Goal: Check status: Check status

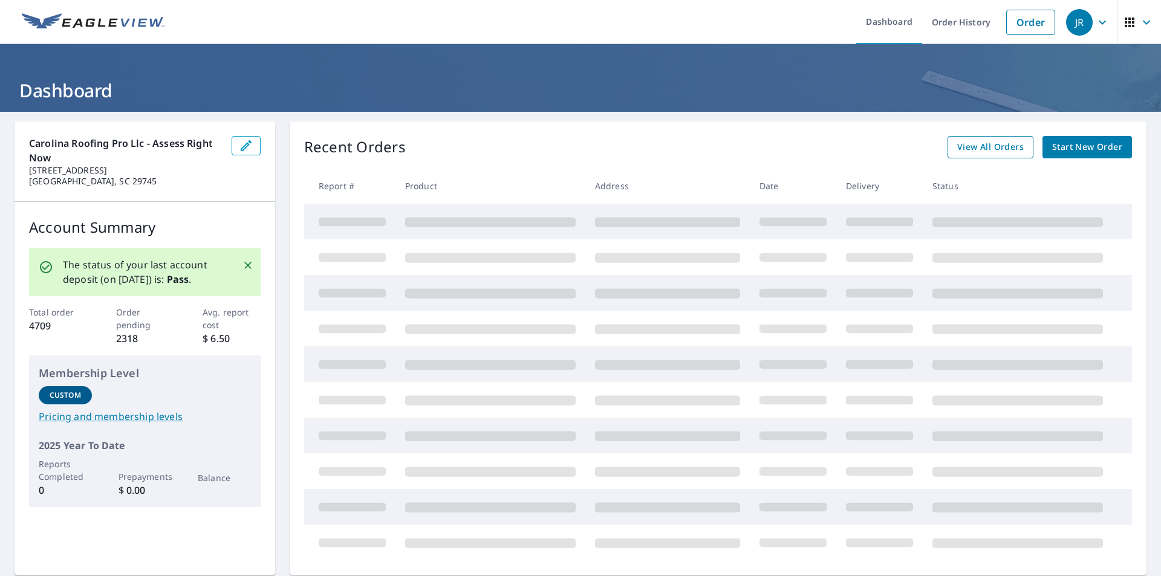
click at [960, 146] on span "View All Orders" at bounding box center [990, 147] width 67 height 15
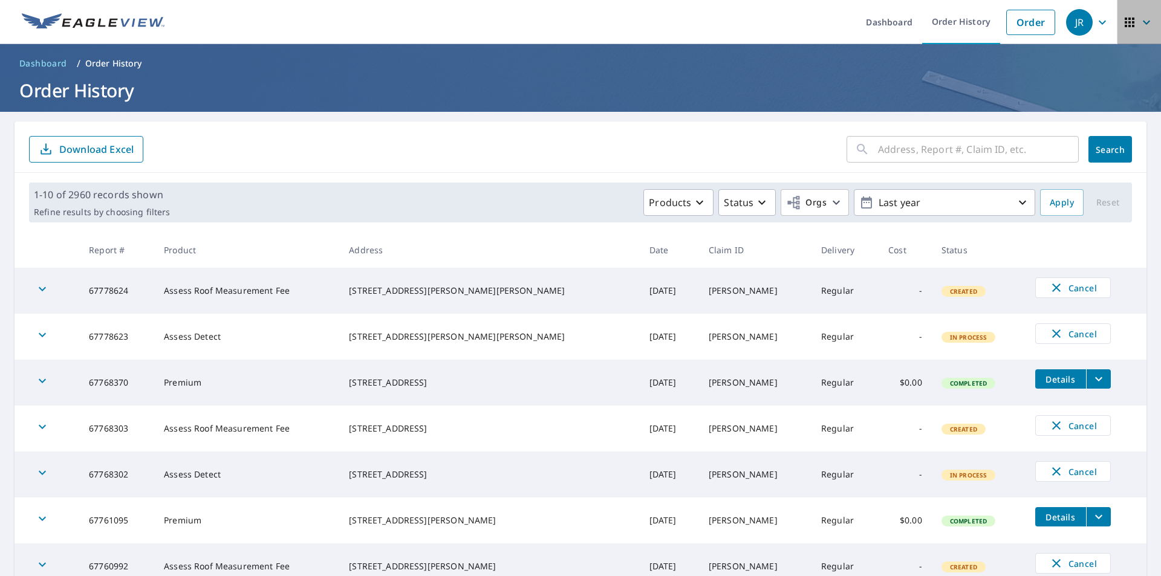
click at [1122, 25] on icon "button" at bounding box center [1129, 22] width 15 height 15
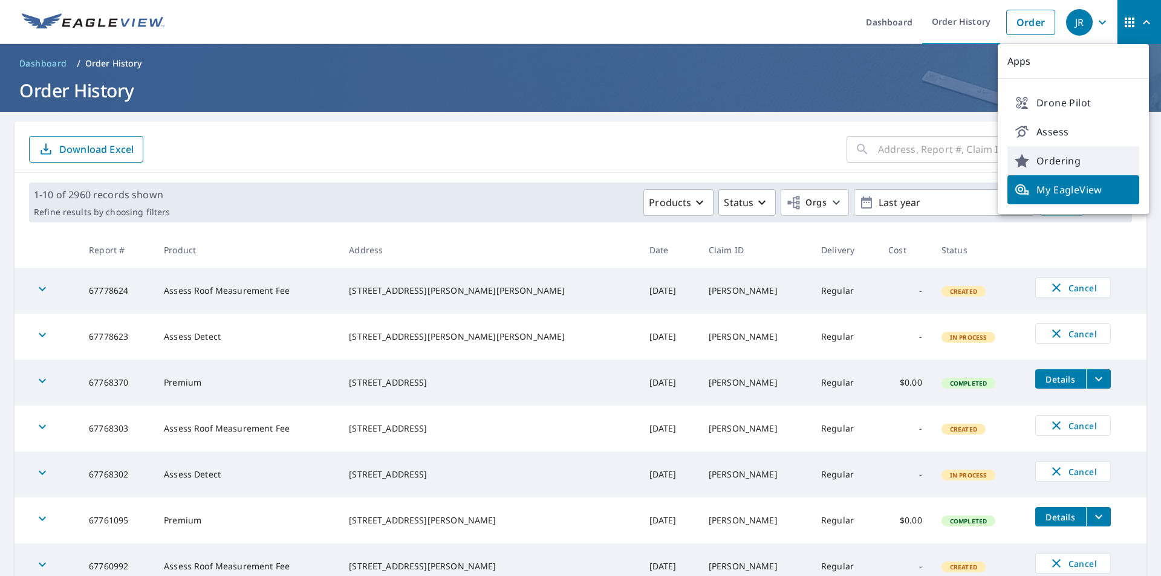
click at [1045, 161] on span "Ordering" at bounding box center [1072, 161] width 117 height 15
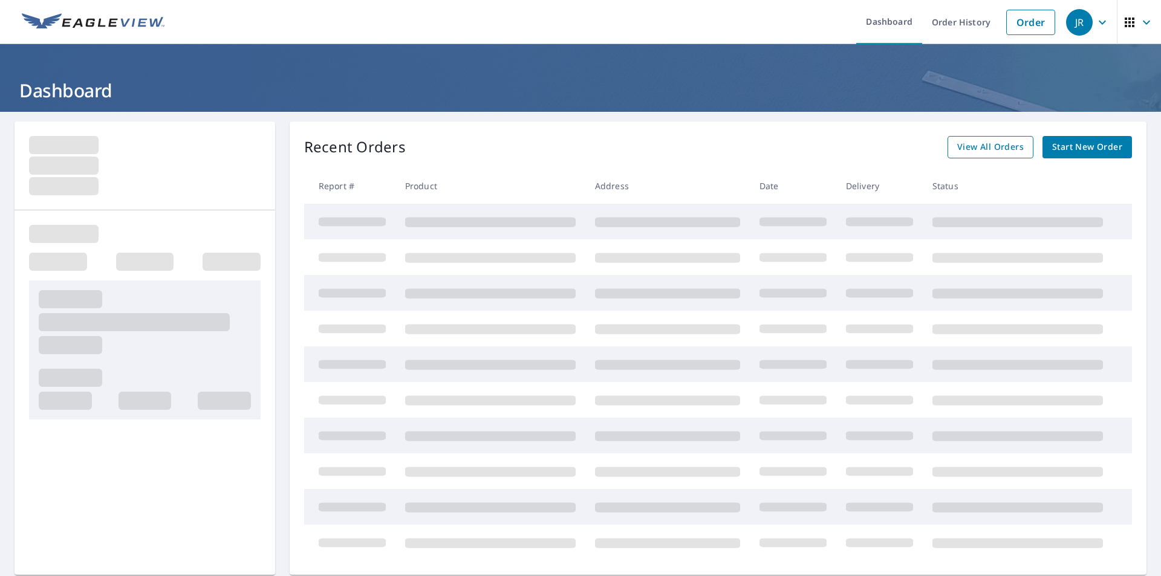
click at [973, 146] on span "View All Orders" at bounding box center [990, 147] width 67 height 15
